Goal: Entertainment & Leisure: Browse casually

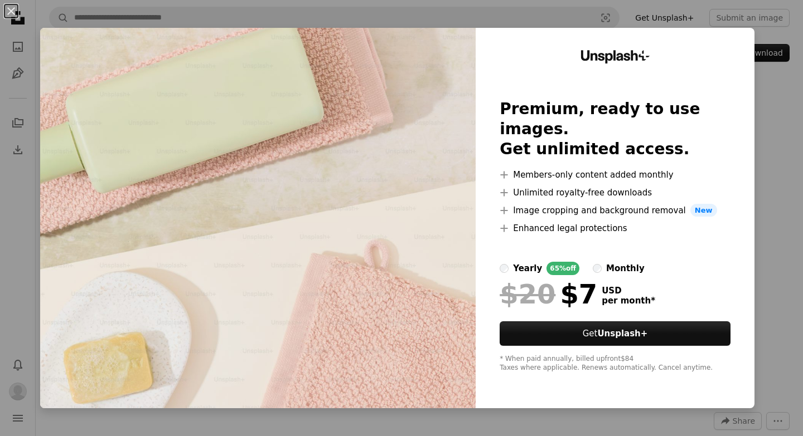
scroll to position [0, 711]
click at [781, 133] on div "An X shape Unsplash+ Premium, ready to use images. Get unlimited access. A plus…" at bounding box center [401, 218] width 803 height 436
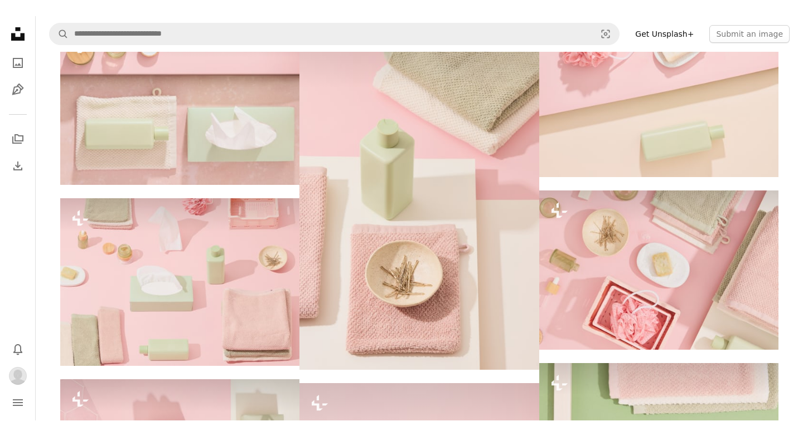
scroll to position [1058, 0]
